Goal: Information Seeking & Learning: Learn about a topic

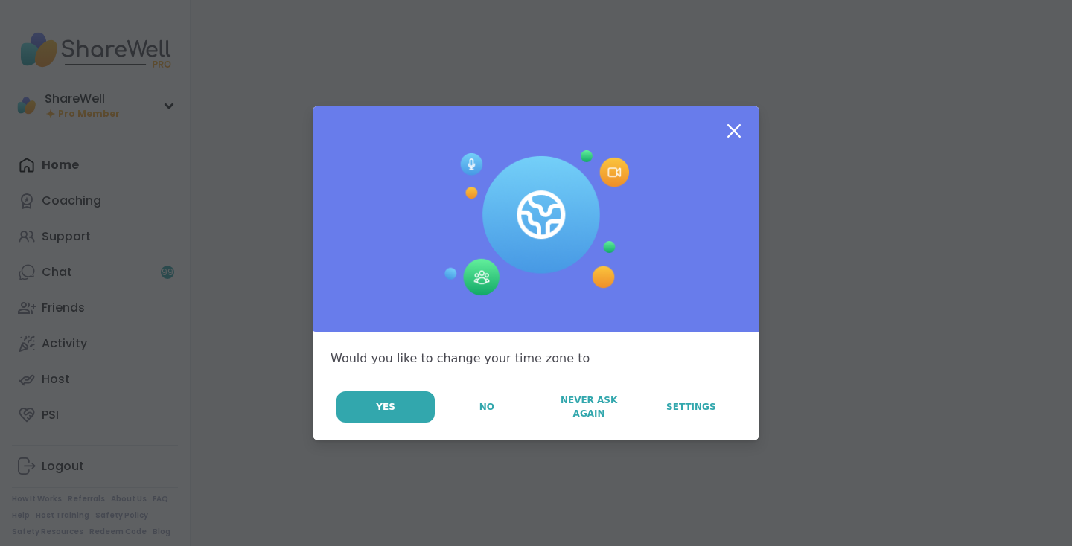
click at [735, 122] on icon at bounding box center [733, 131] width 27 height 27
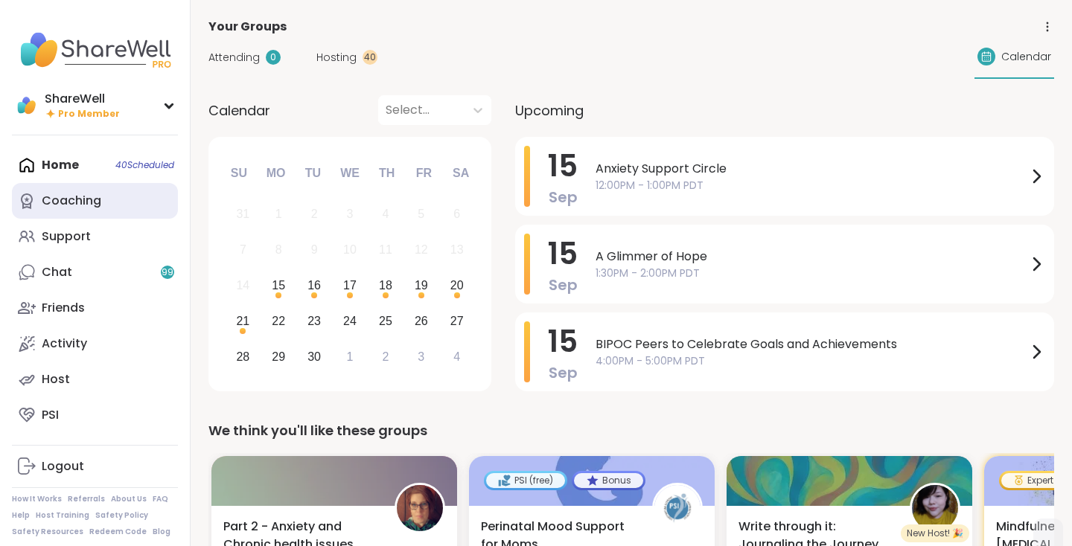
click at [89, 208] on div "Coaching" at bounding box center [72, 201] width 60 height 16
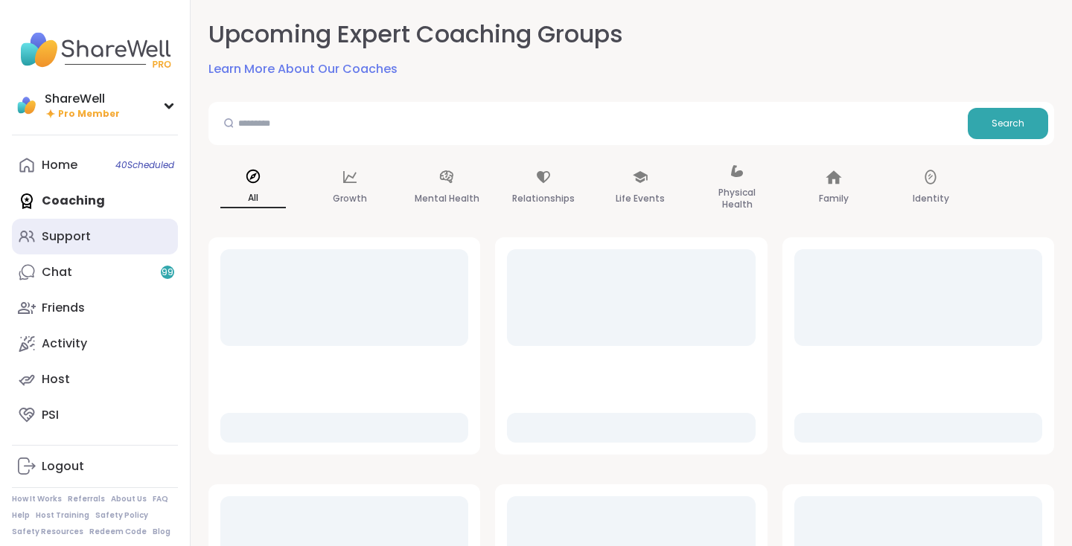
click at [98, 233] on link "Support" at bounding box center [95, 237] width 166 height 36
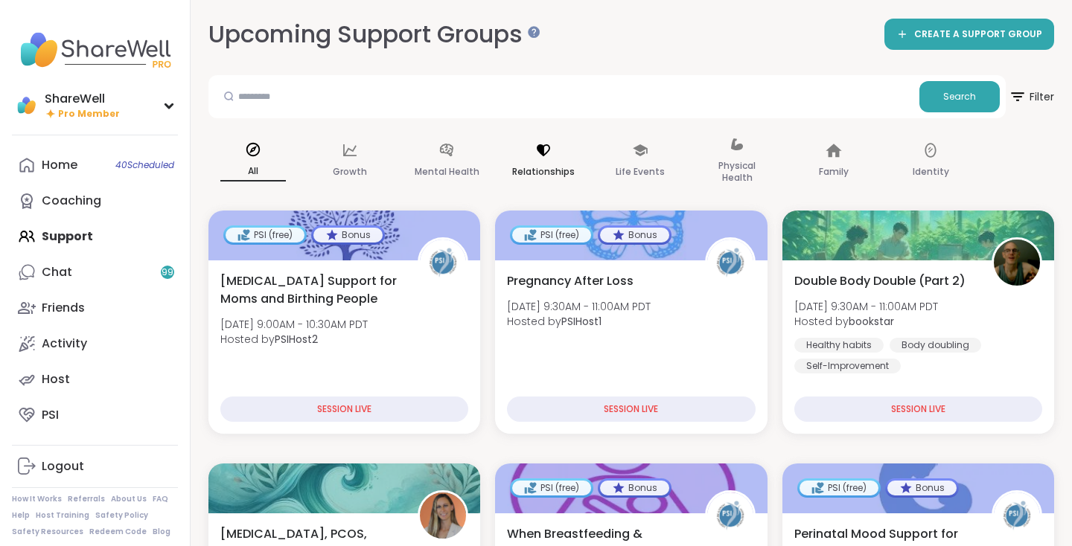
scroll to position [7, 0]
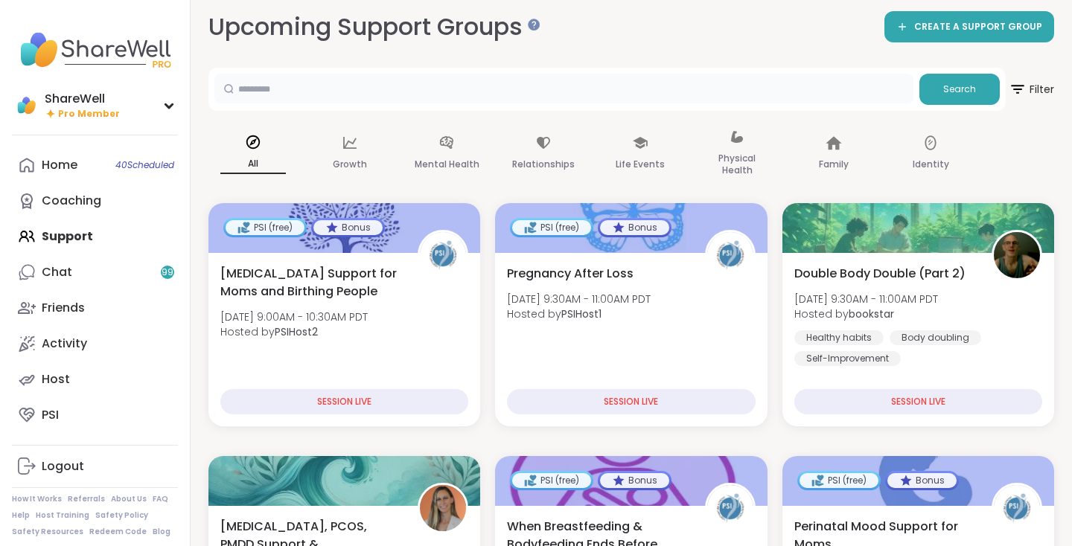
click at [478, 84] on input "text" at bounding box center [563, 89] width 699 height 30
type input "******"
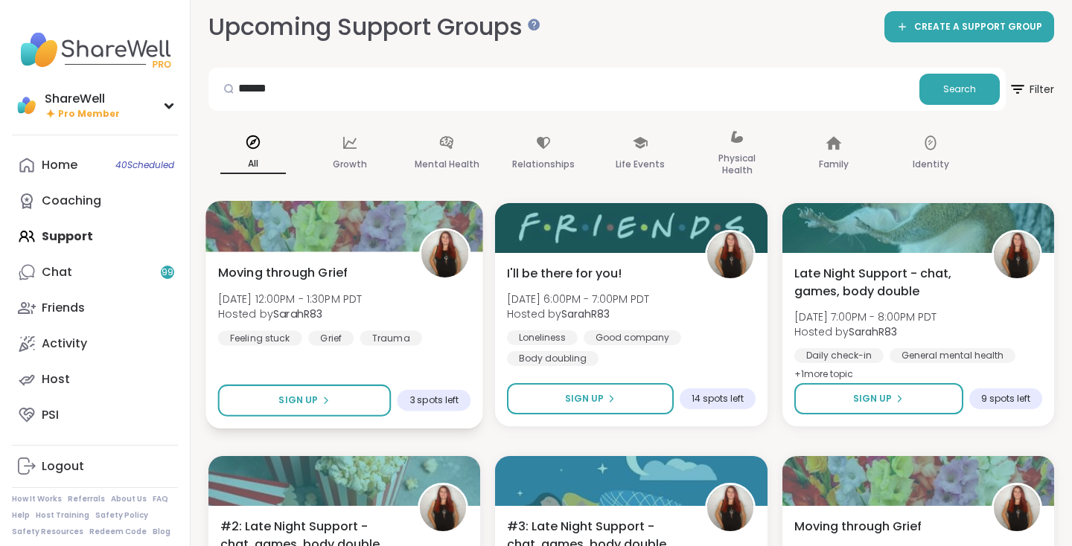
click at [361, 285] on div "Moving through Grief Mon, Sep 15 | 12:00PM - 1:30PM PDT Hosted by SarahR83 Feel…" at bounding box center [344, 304] width 253 height 82
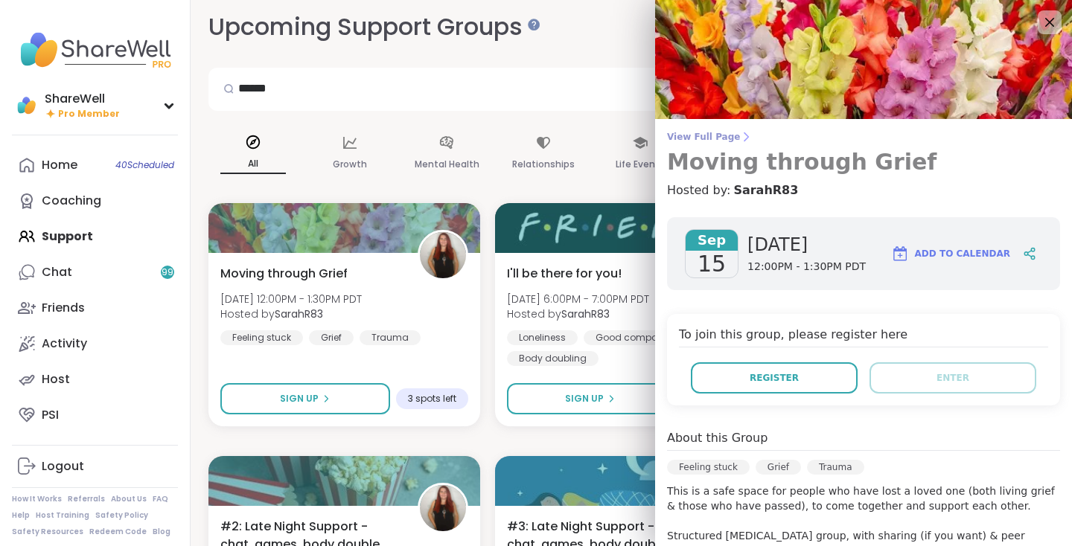
click at [715, 138] on span "View Full Page" at bounding box center [863, 137] width 393 height 12
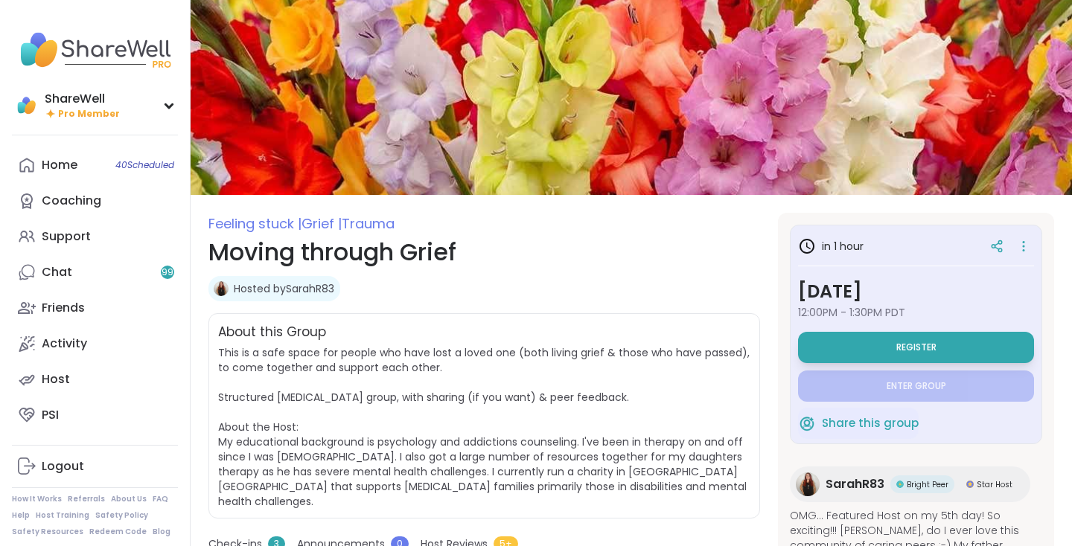
click at [281, 288] on link "Hosted by SarahR83" at bounding box center [284, 288] width 100 height 15
click at [1000, 242] on icon at bounding box center [996, 246] width 13 height 13
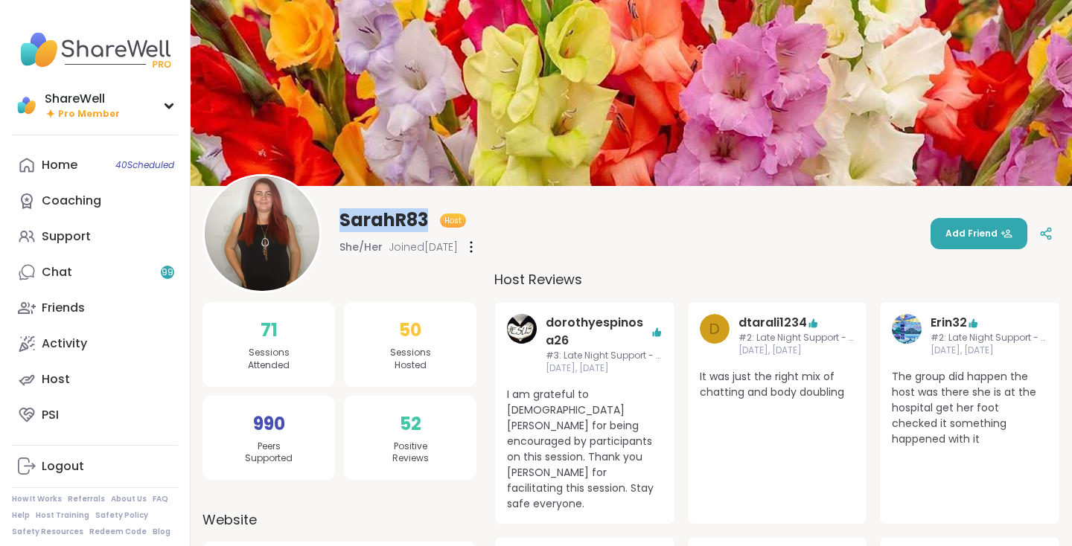
drag, startPoint x: 342, startPoint y: 221, endPoint x: 433, endPoint y: 223, distance: 91.6
click at [433, 223] on div "SarahR83 Host" at bounding box center [408, 220] width 139 height 24
copy span "SarahR83"
click at [1042, 244] on div at bounding box center [1046, 233] width 27 height 27
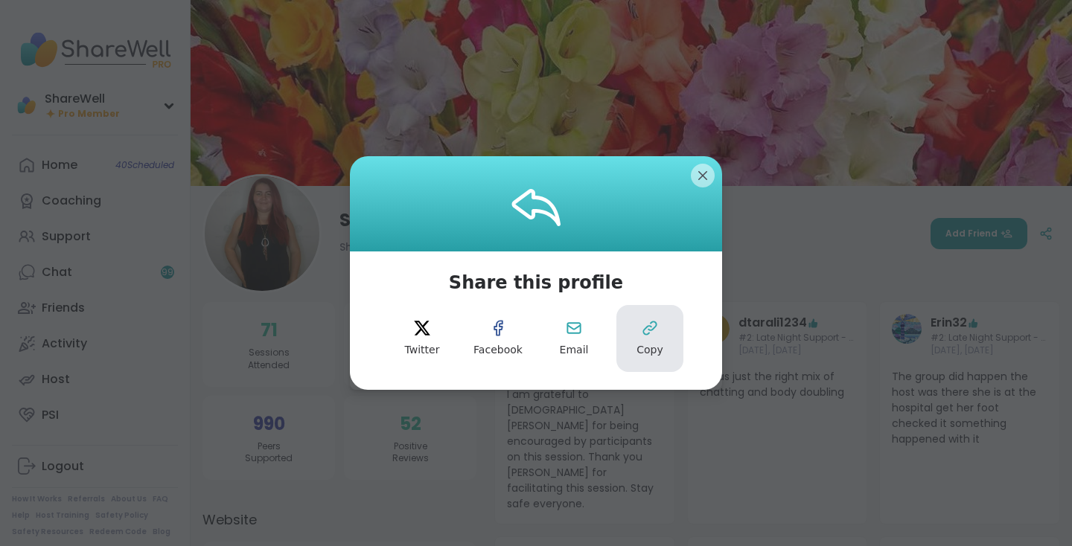
click at [647, 342] on button "Copy" at bounding box center [649, 338] width 67 height 67
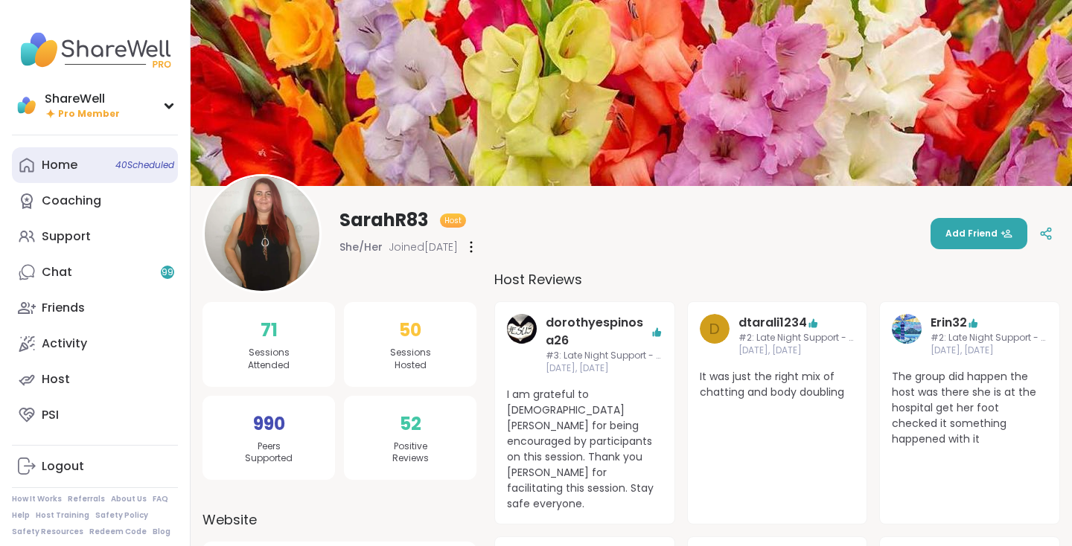
click at [91, 173] on link "Home 40 Scheduled" at bounding box center [95, 165] width 166 height 36
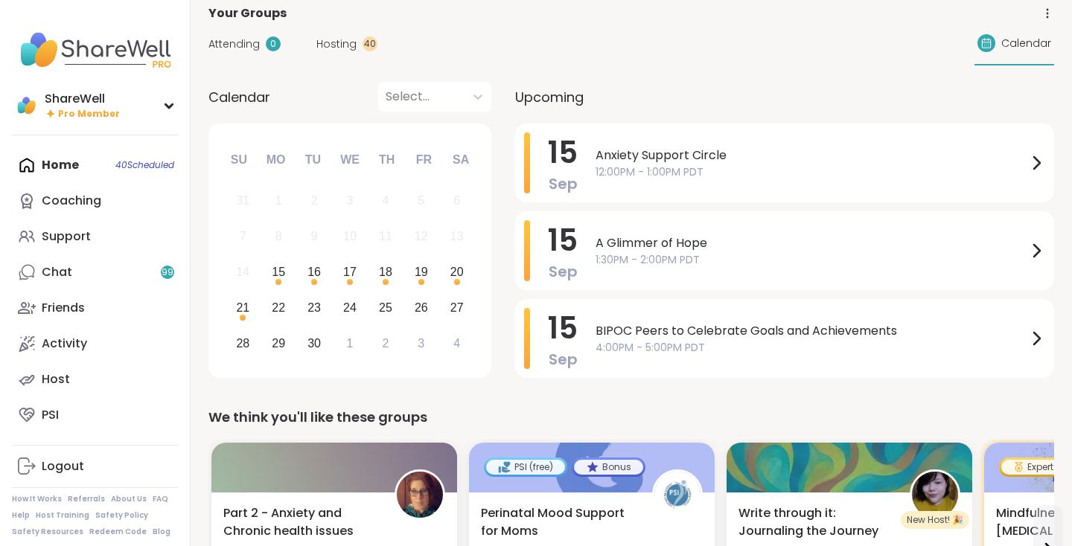
scroll to position [16, 0]
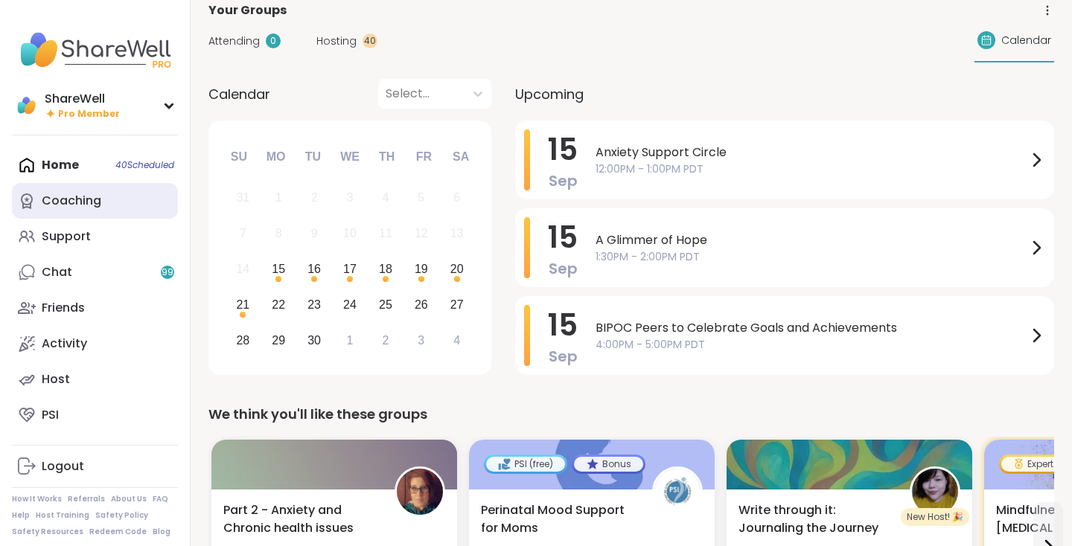
click at [92, 207] on div "Coaching" at bounding box center [72, 201] width 60 height 16
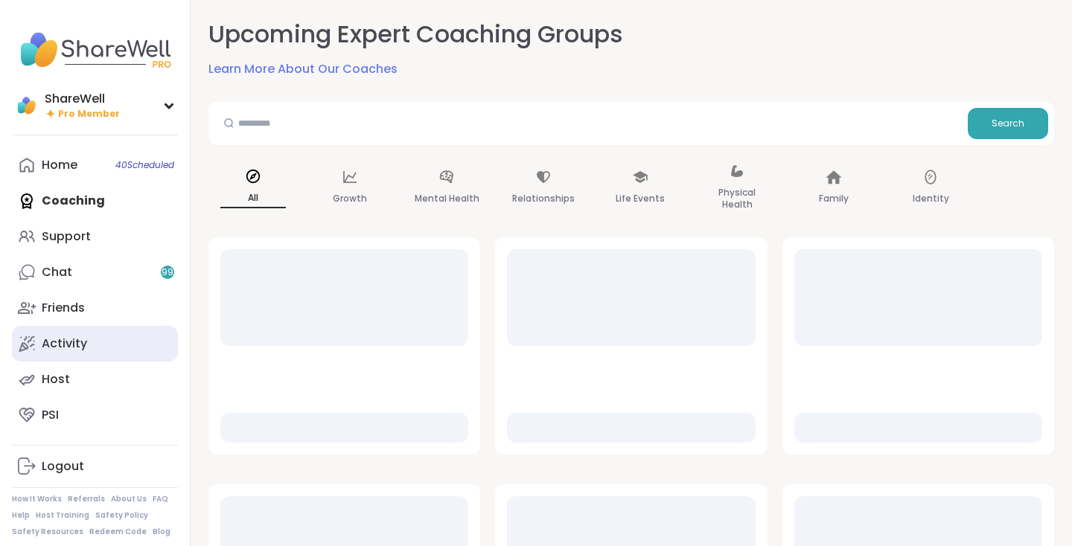
click at [96, 341] on link "Activity" at bounding box center [95, 344] width 166 height 36
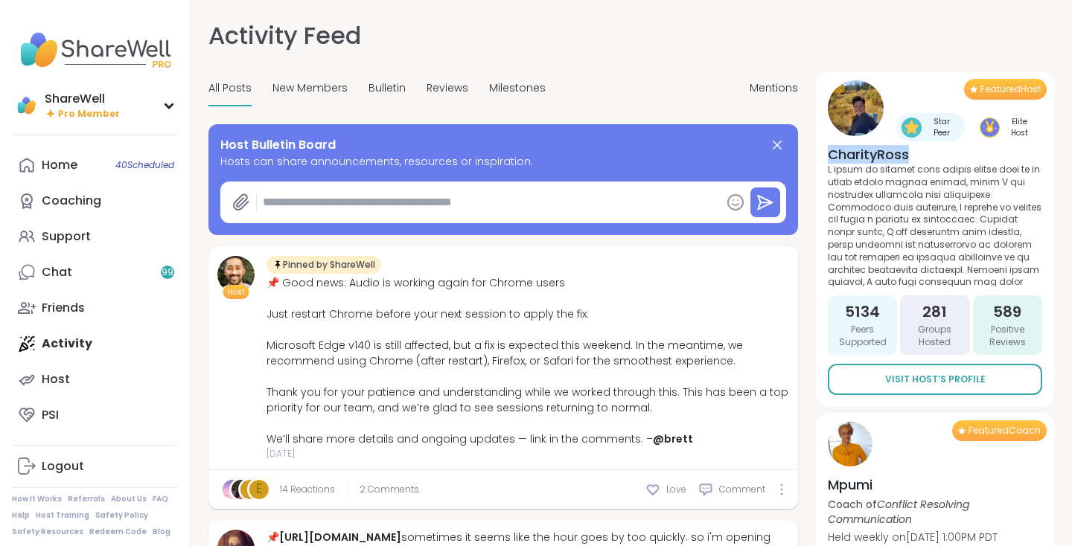
drag, startPoint x: 829, startPoint y: 153, endPoint x: 944, endPoint y: 153, distance: 115.4
click at [944, 153] on h4 "CharityRoss" at bounding box center [935, 154] width 214 height 19
copy h4 "CharityRoss"
click at [864, 171] on p at bounding box center [935, 225] width 214 height 123
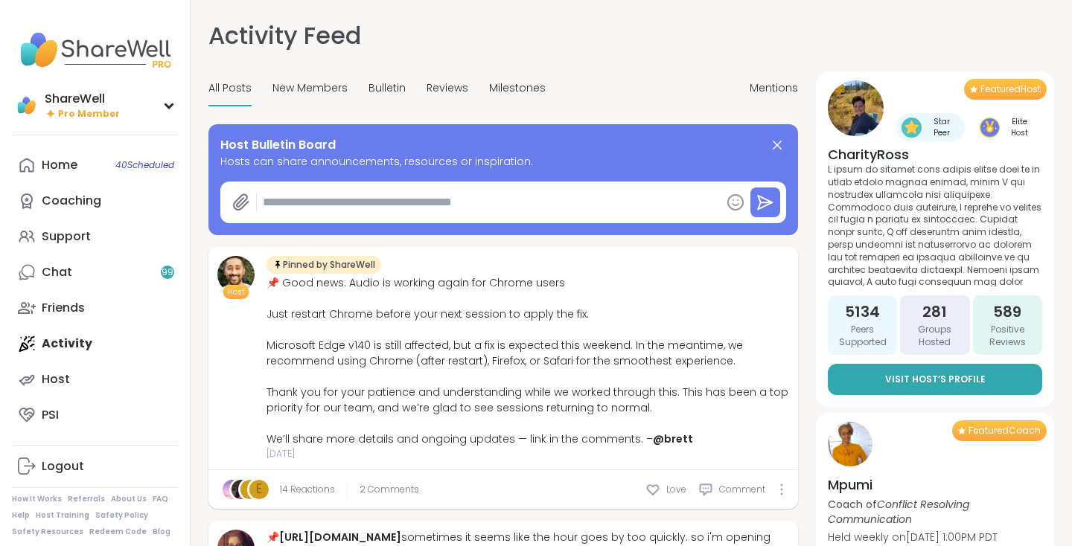
click at [941, 374] on span "Visit Host’s Profile" at bounding box center [935, 379] width 100 height 13
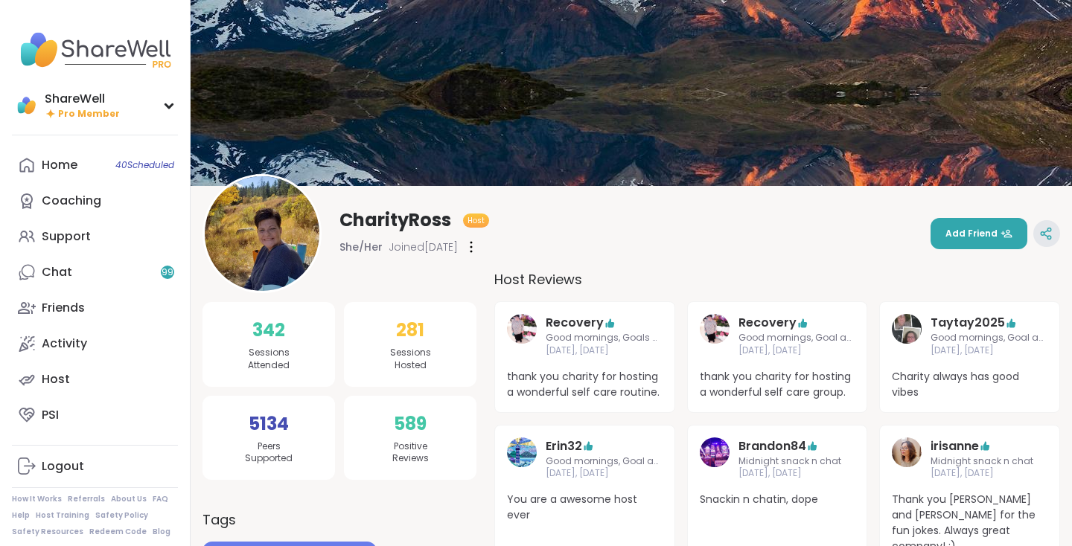
click at [1040, 244] on div at bounding box center [1046, 233] width 27 height 27
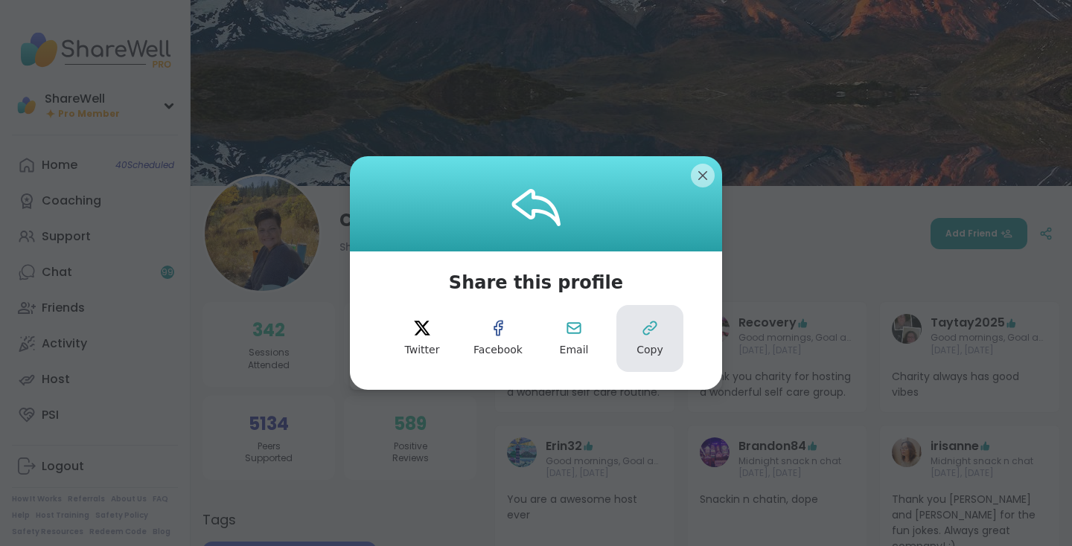
click at [659, 347] on span "Copy" at bounding box center [649, 350] width 27 height 15
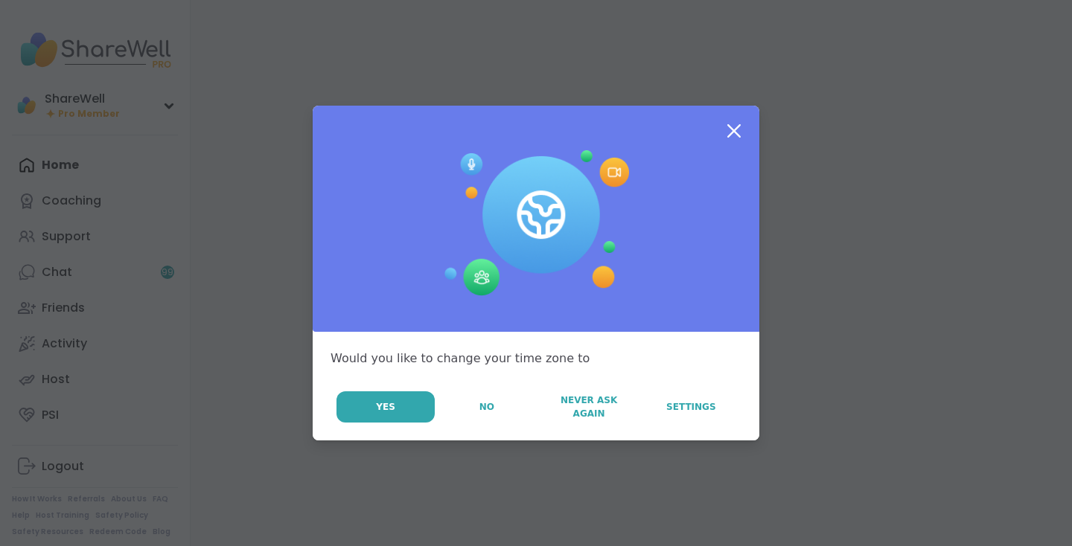
click at [738, 133] on icon at bounding box center [733, 131] width 27 height 27
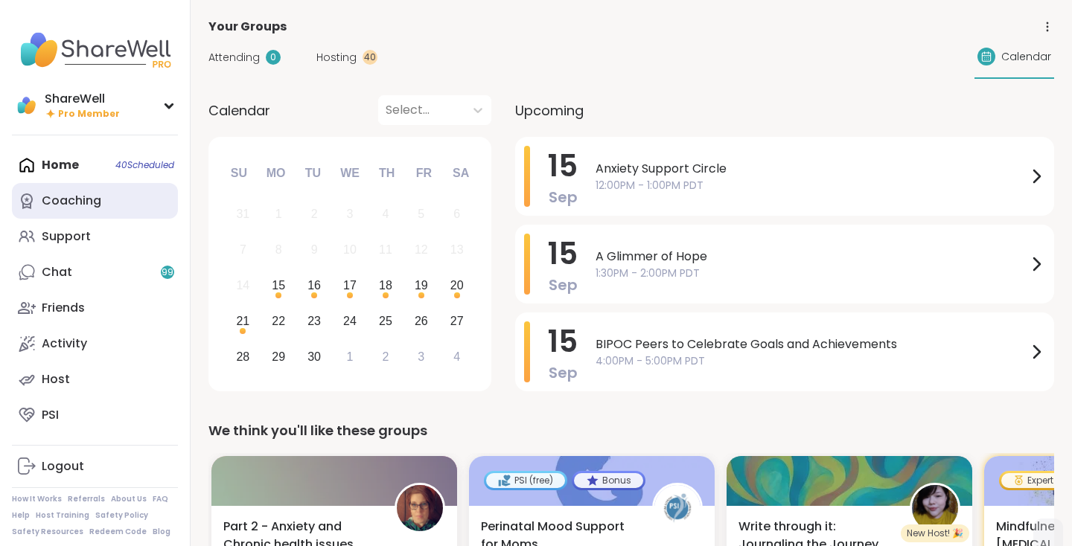
click at [85, 198] on div "Coaching" at bounding box center [72, 201] width 60 height 16
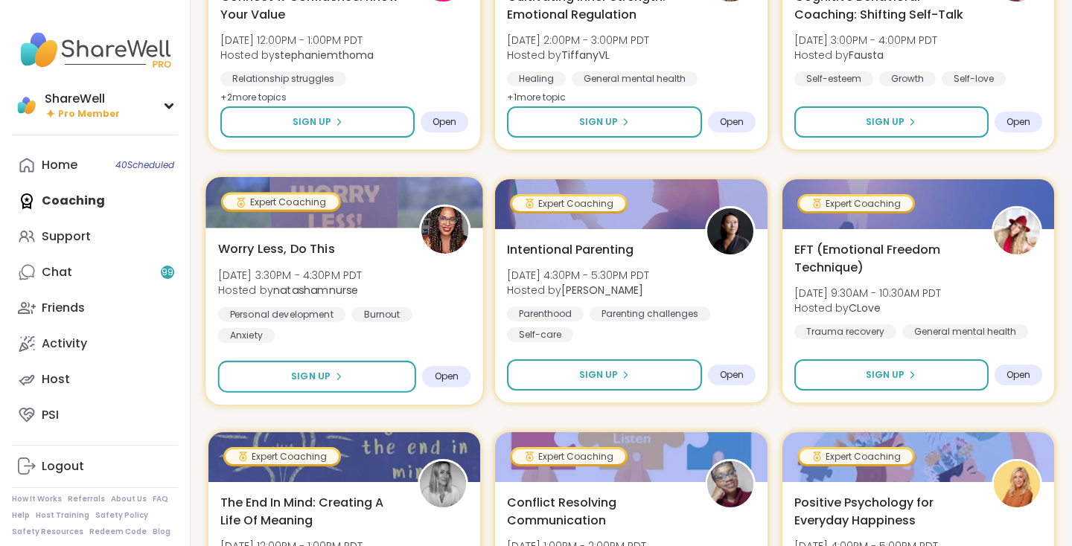
scroll to position [2086, 0]
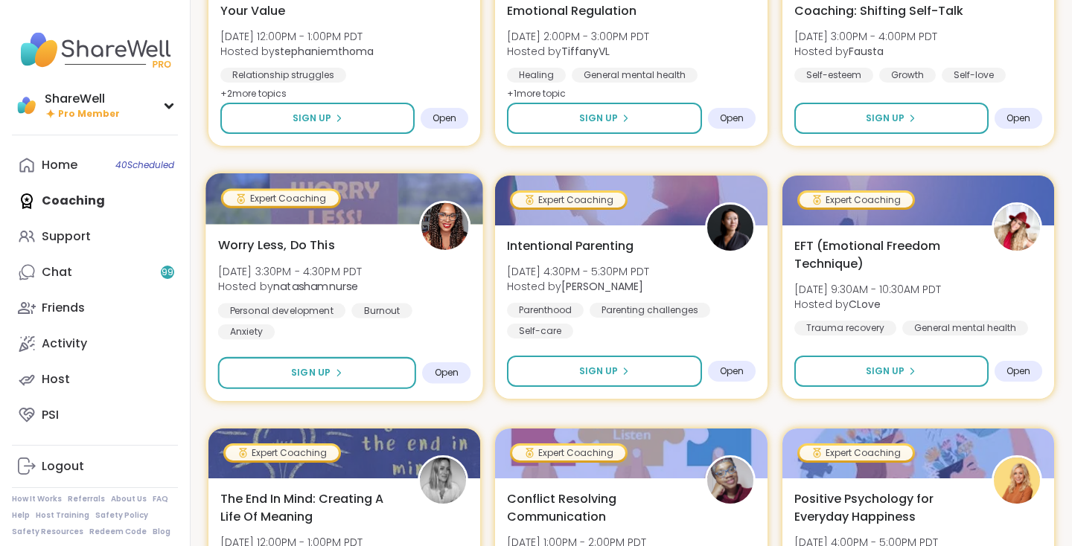
click at [354, 241] on div "Worry Less, Do This Tue, Sep 23 | 3:30PM - 4:30PM PDT Hosted by natashamnurse P…" at bounding box center [344, 287] width 253 height 103
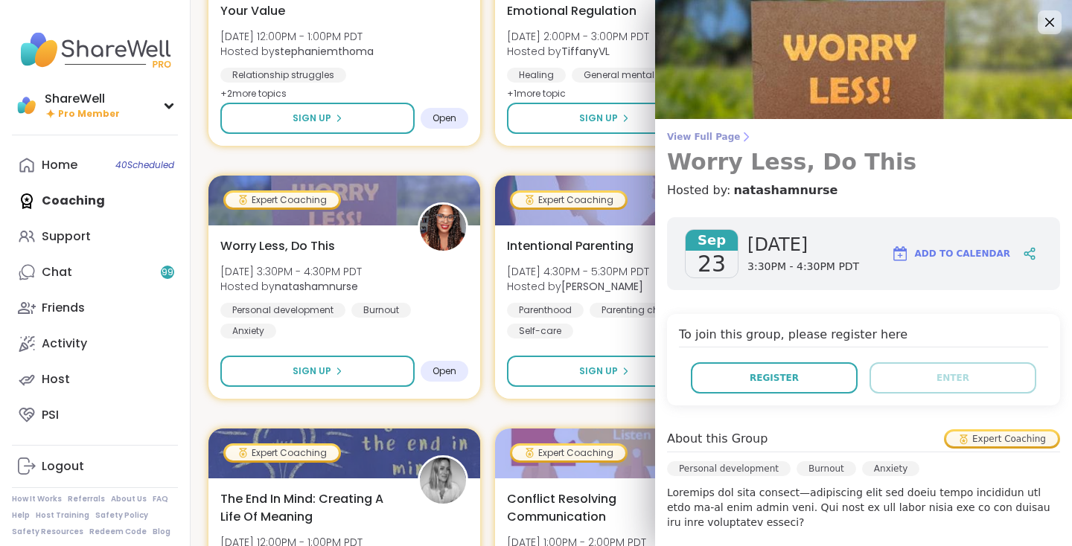
click at [723, 140] on span "View Full Page" at bounding box center [863, 137] width 393 height 12
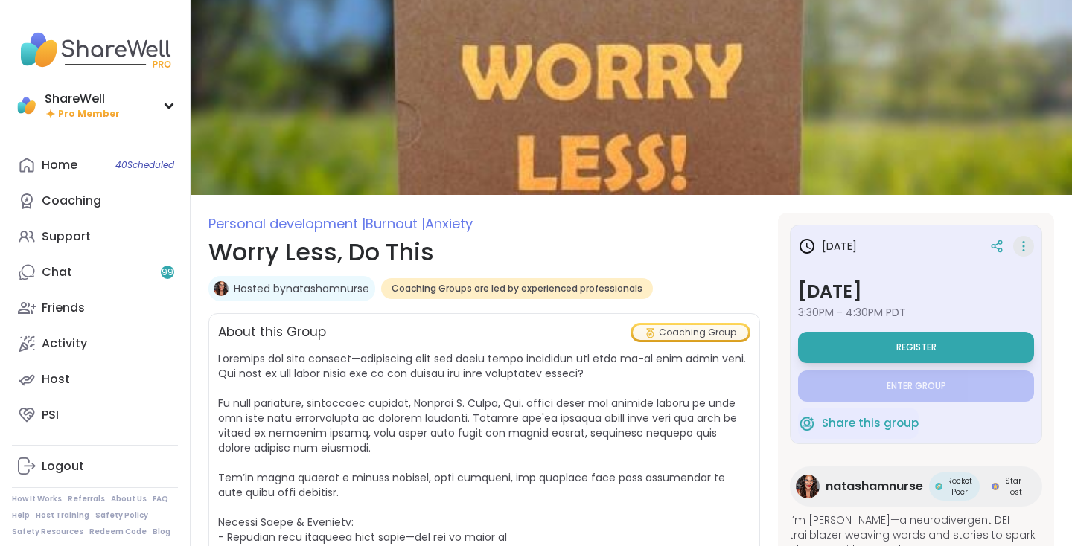
click at [1024, 248] on icon at bounding box center [1023, 246] width 15 height 21
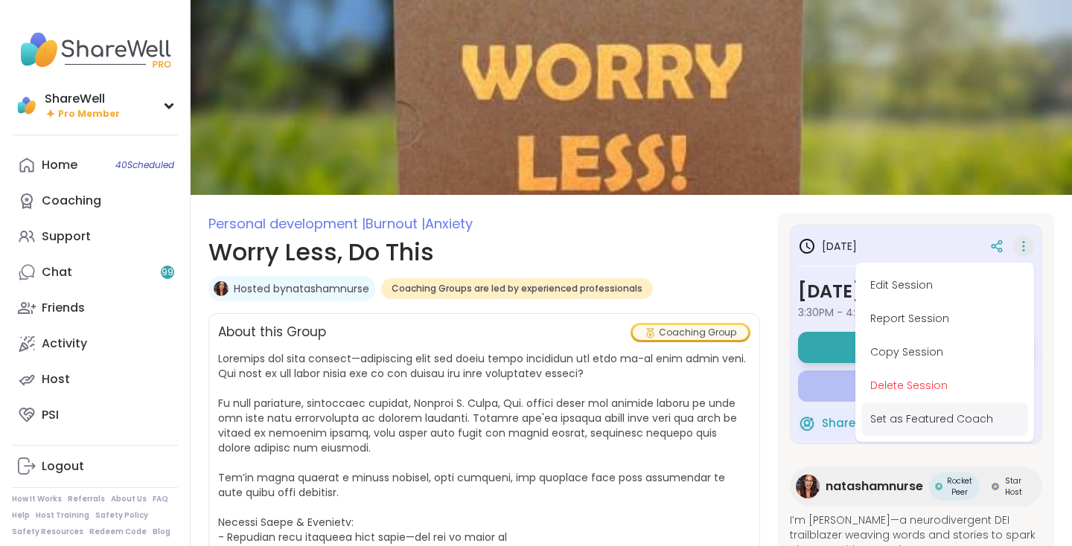
click at [960, 418] on button "Set as Featured Coach" at bounding box center [944, 419] width 167 height 33
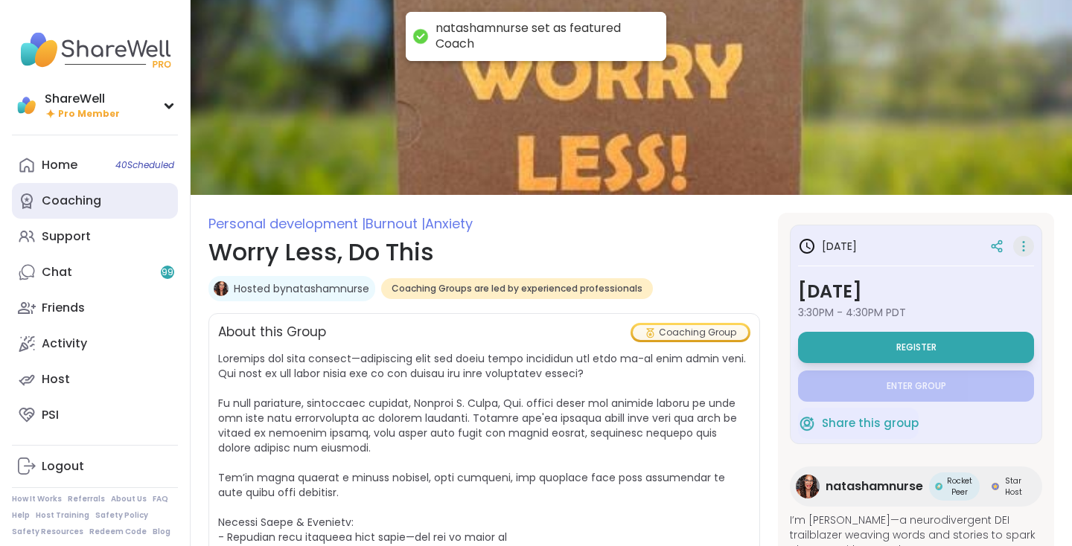
click at [97, 200] on div "Coaching" at bounding box center [72, 201] width 60 height 16
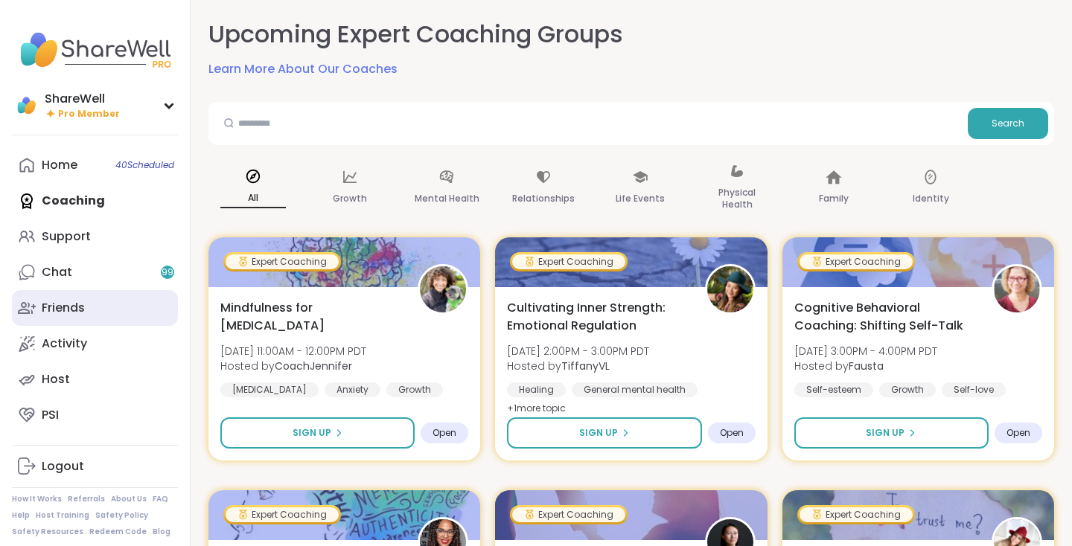
click at [90, 315] on link "Friends" at bounding box center [95, 308] width 166 height 36
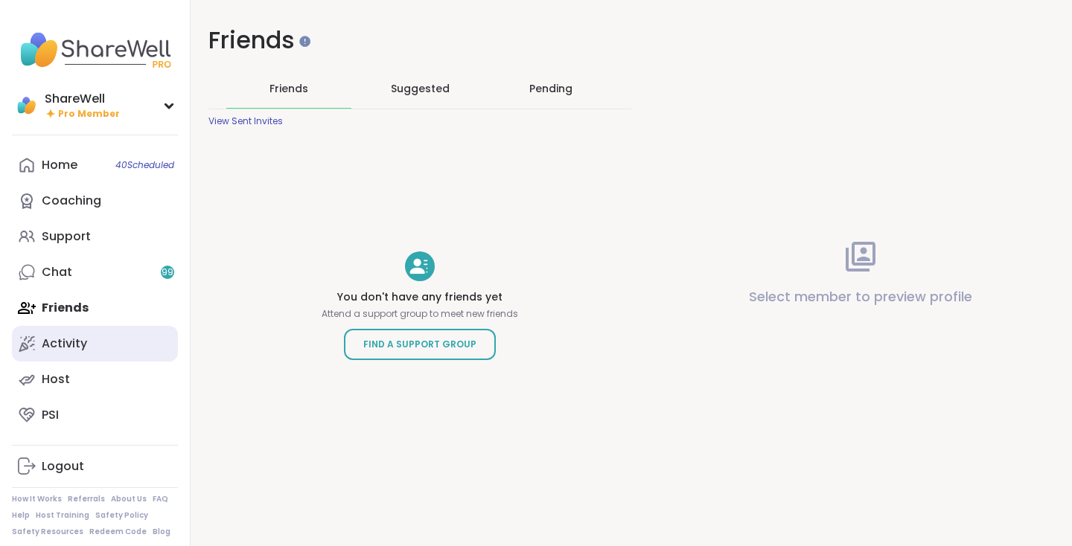
click at [85, 345] on div "Activity" at bounding box center [64, 344] width 45 height 16
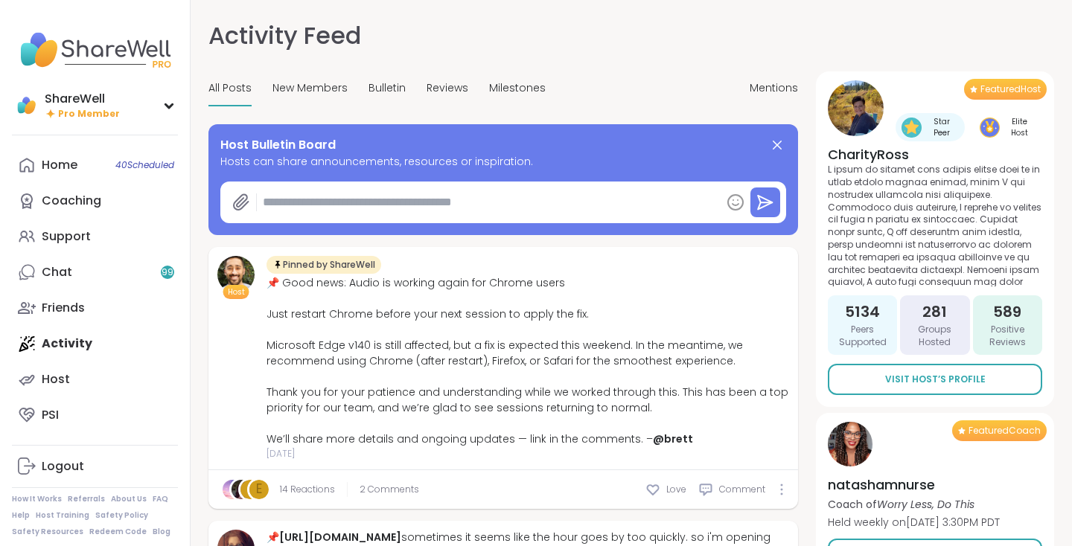
type textarea "*"
